Goal: Task Accomplishment & Management: Use online tool/utility

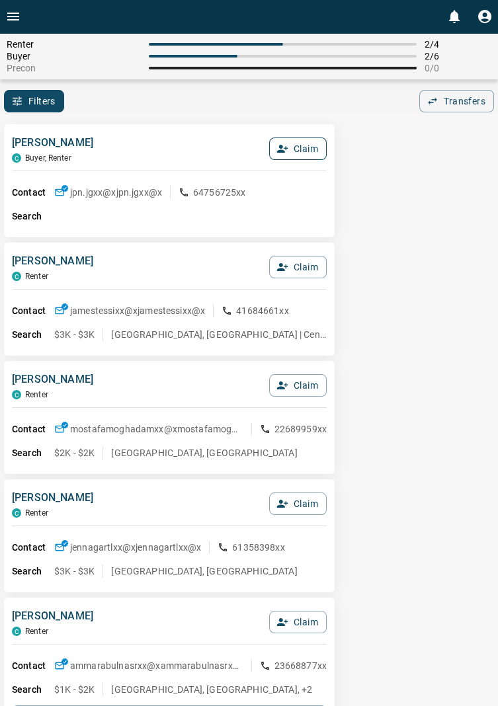
click at [303, 153] on button "Claim" at bounding box center [298, 149] width 58 height 22
click at [291, 149] on button "Confirm Claim" at bounding box center [279, 149] width 95 height 22
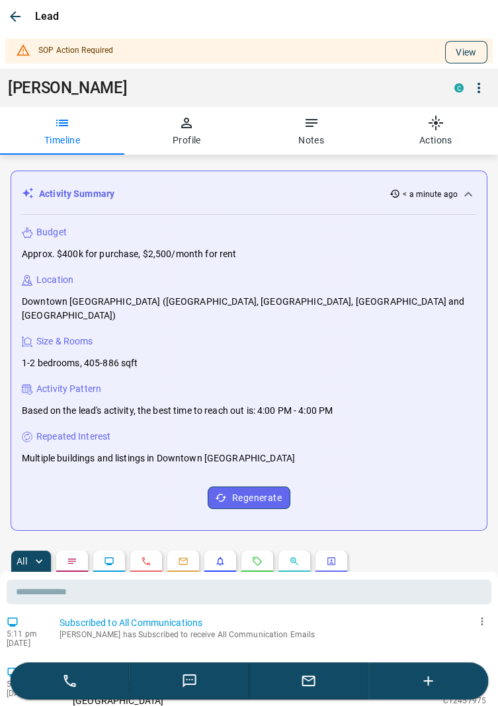
click at [478, 44] on button "View" at bounding box center [466, 52] width 42 height 22
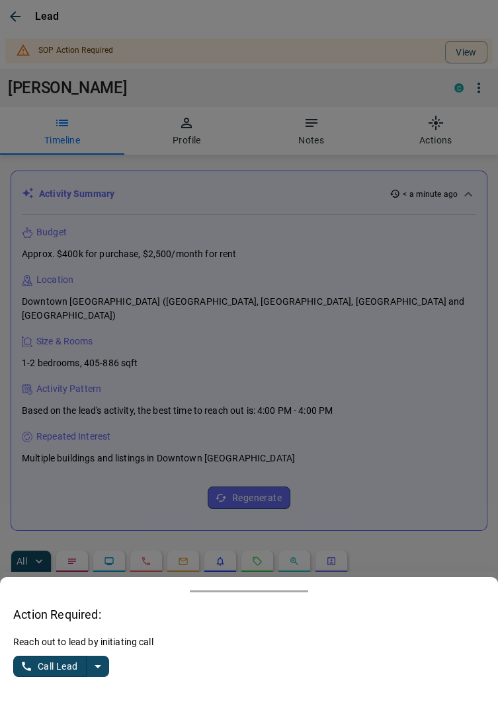
click at [106, 675] on button "split button" at bounding box center [98, 666] width 22 height 21
click at [89, 635] on li "Log Manual Call" at bounding box center [62, 641] width 81 height 20
click at [44, 663] on button "Log Manual Call" at bounding box center [56, 666] width 87 height 21
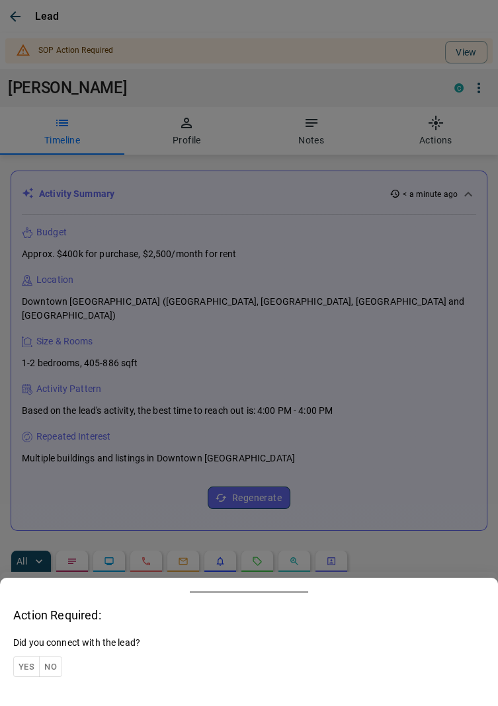
click at [27, 668] on button "Yes" at bounding box center [26, 667] width 26 height 20
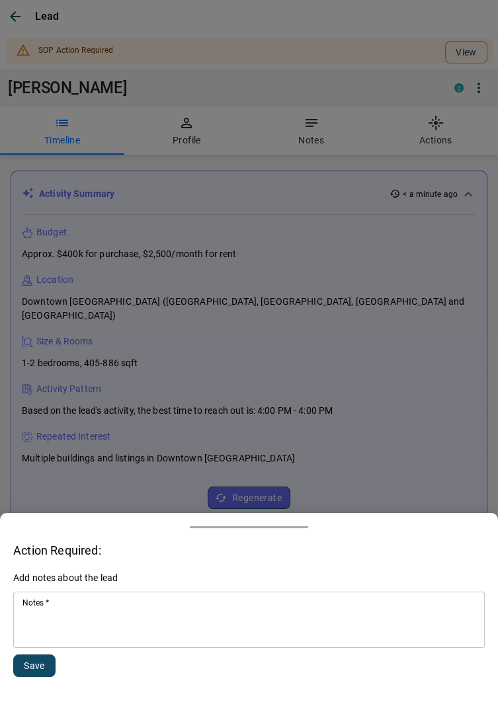
click at [86, 622] on textarea "Notes   *" at bounding box center [248, 620] width 453 height 45
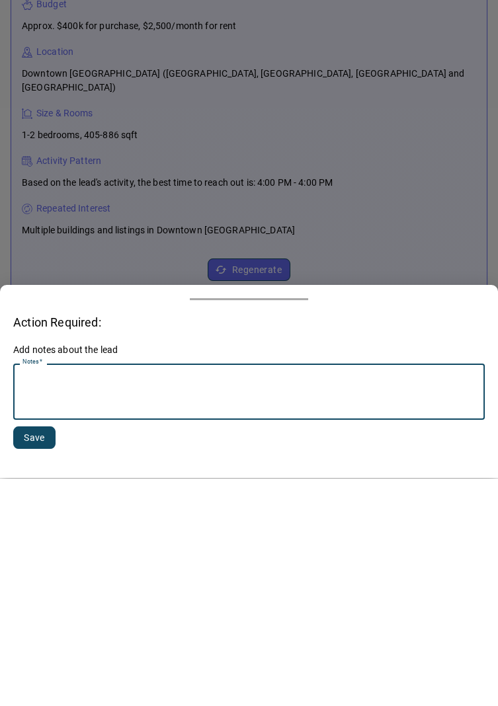
scroll to position [153, 0]
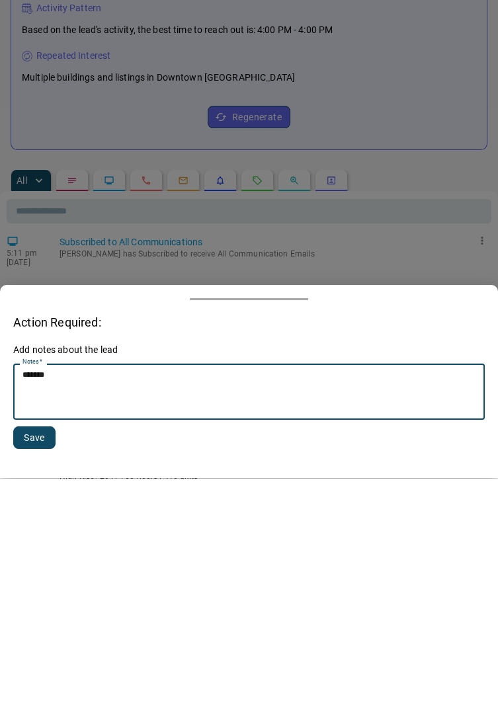
type textarea "******"
click at [35, 661] on button "Save" at bounding box center [34, 666] width 42 height 22
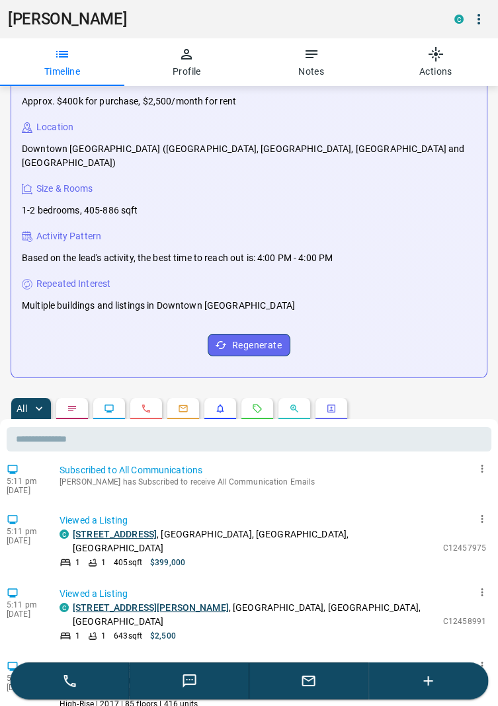
scroll to position [0, 0]
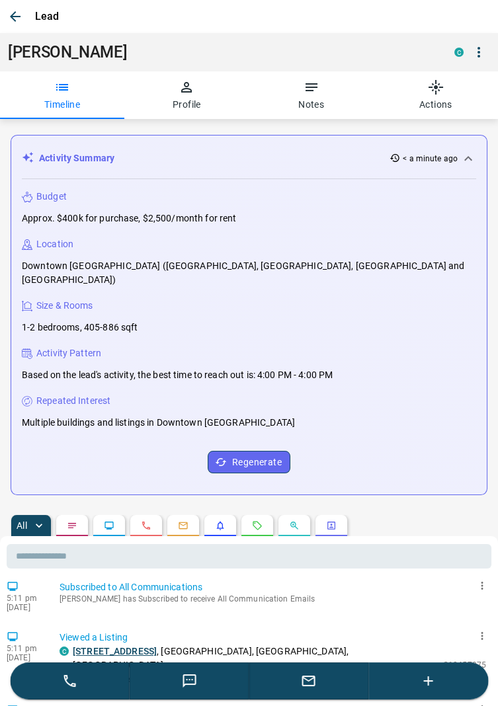
click at [16, 15] on icon "button" at bounding box center [15, 17] width 16 height 16
